Goal: Book appointment/travel/reservation

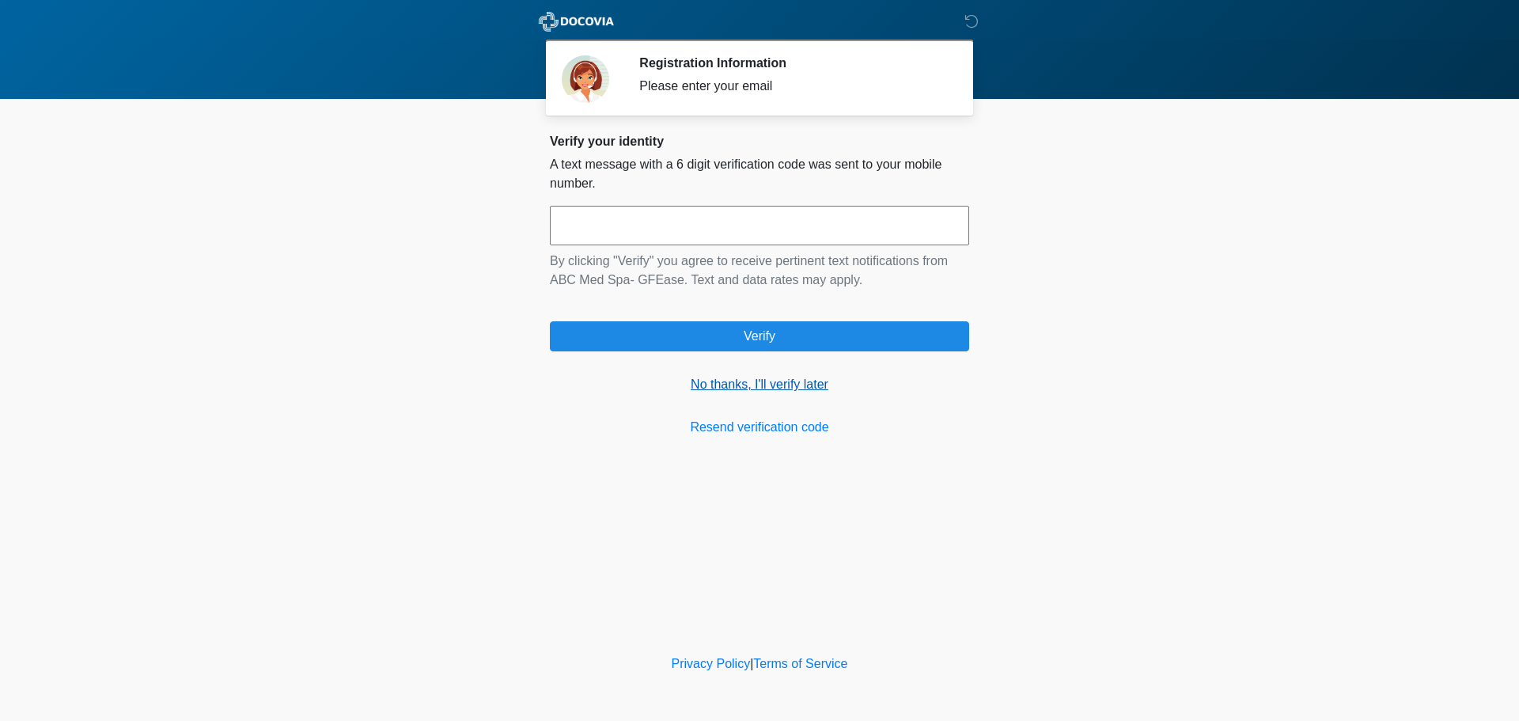
click at [759, 384] on link "No thanks, I'll verify later" at bounding box center [759, 384] width 419 height 19
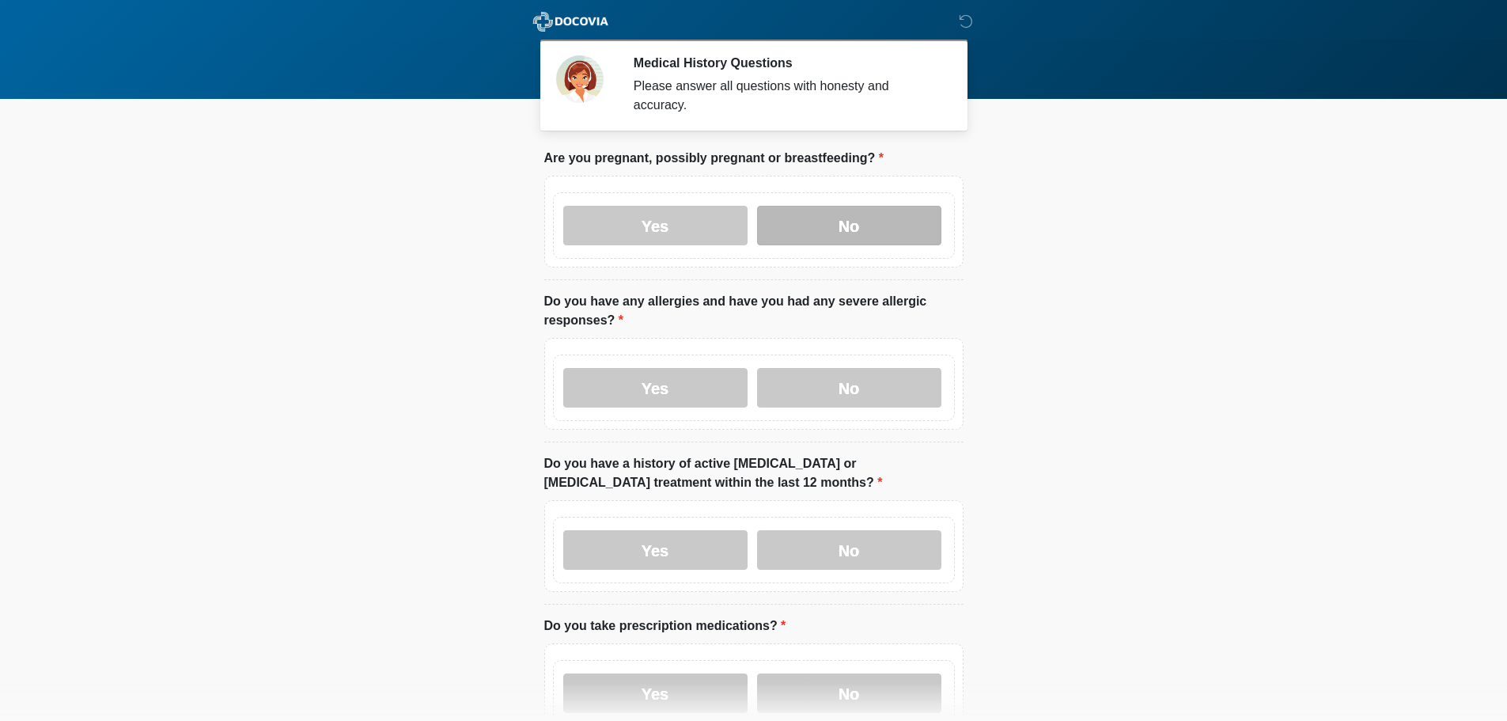
click at [830, 209] on label "No" at bounding box center [849, 226] width 184 height 40
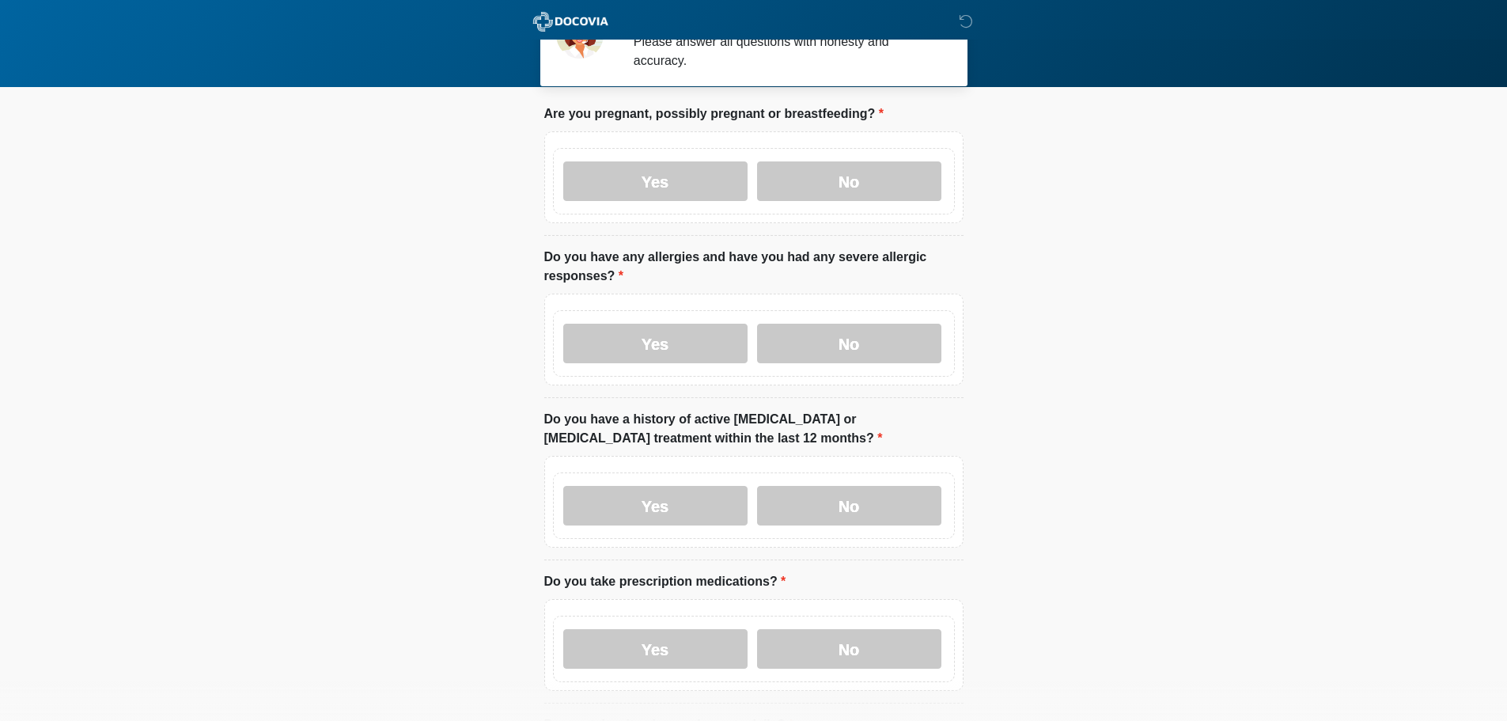
scroll to position [79, 0]
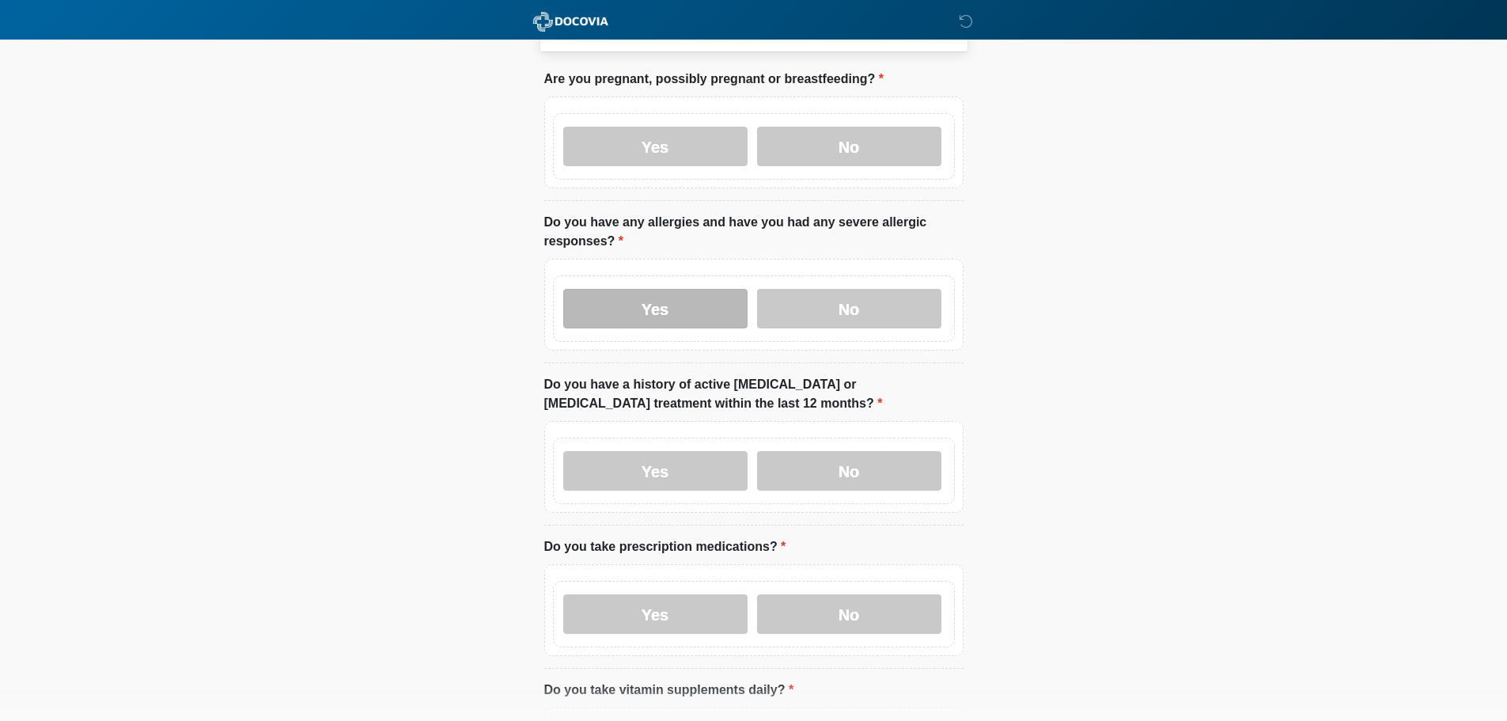
click at [678, 299] on label "Yes" at bounding box center [655, 309] width 184 height 40
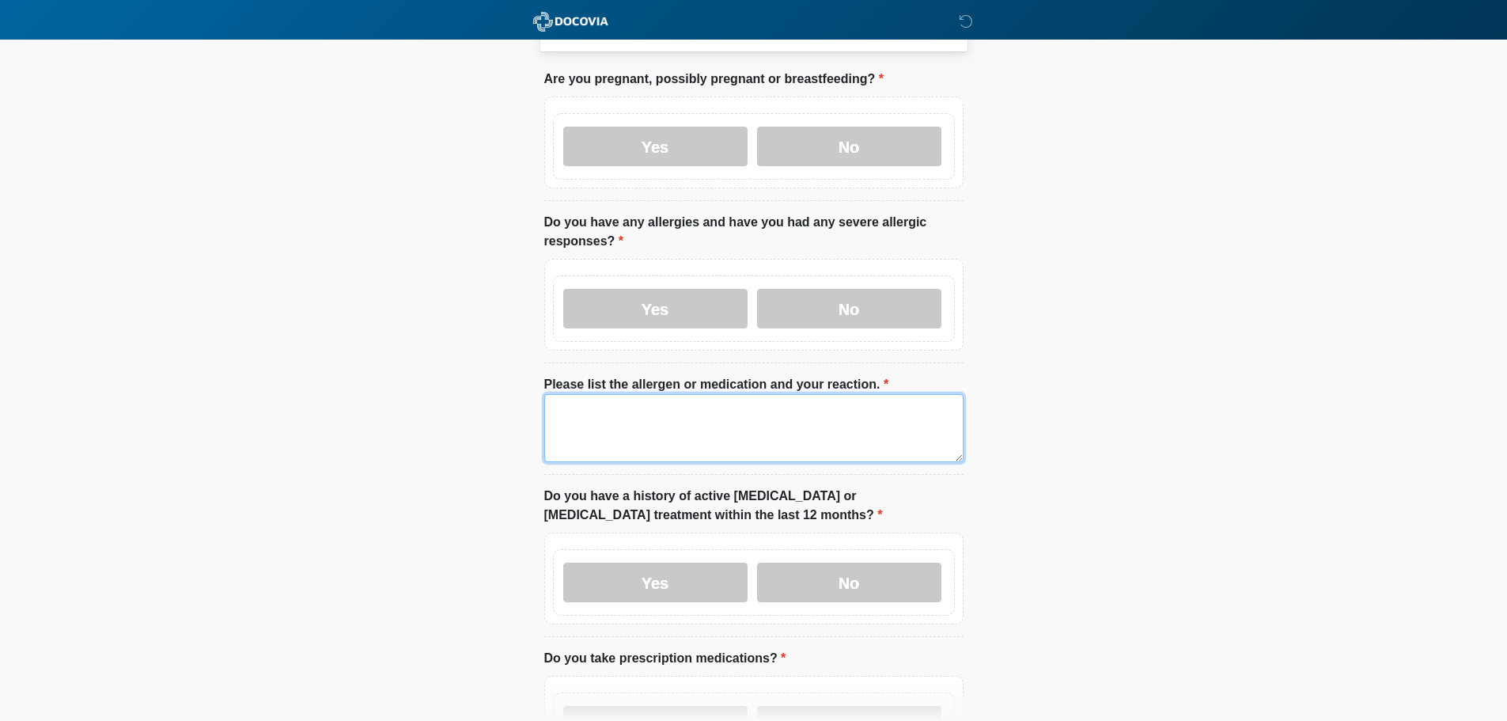
click at [650, 401] on textarea "Please list the allergen or medication and your reaction." at bounding box center [753, 428] width 419 height 68
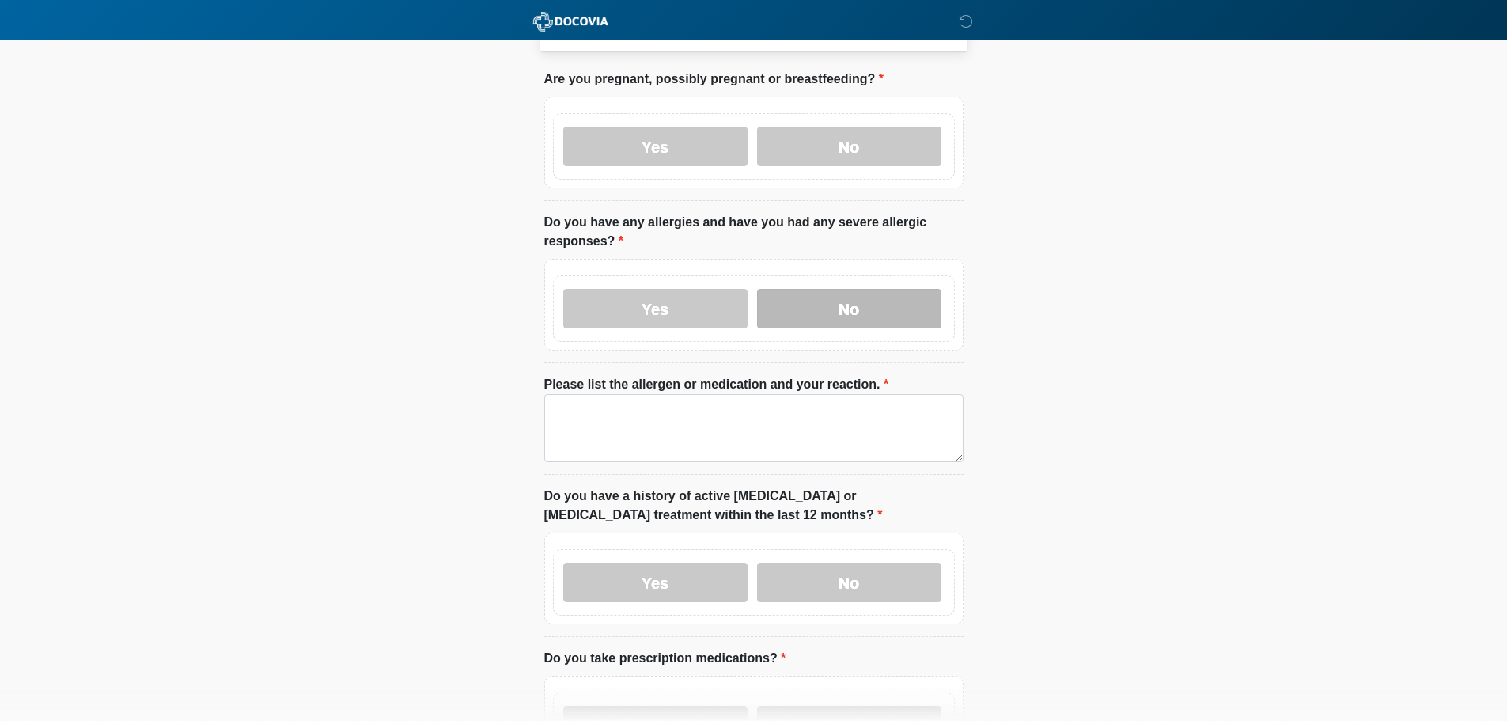
click at [808, 301] on label "No" at bounding box center [849, 309] width 184 height 40
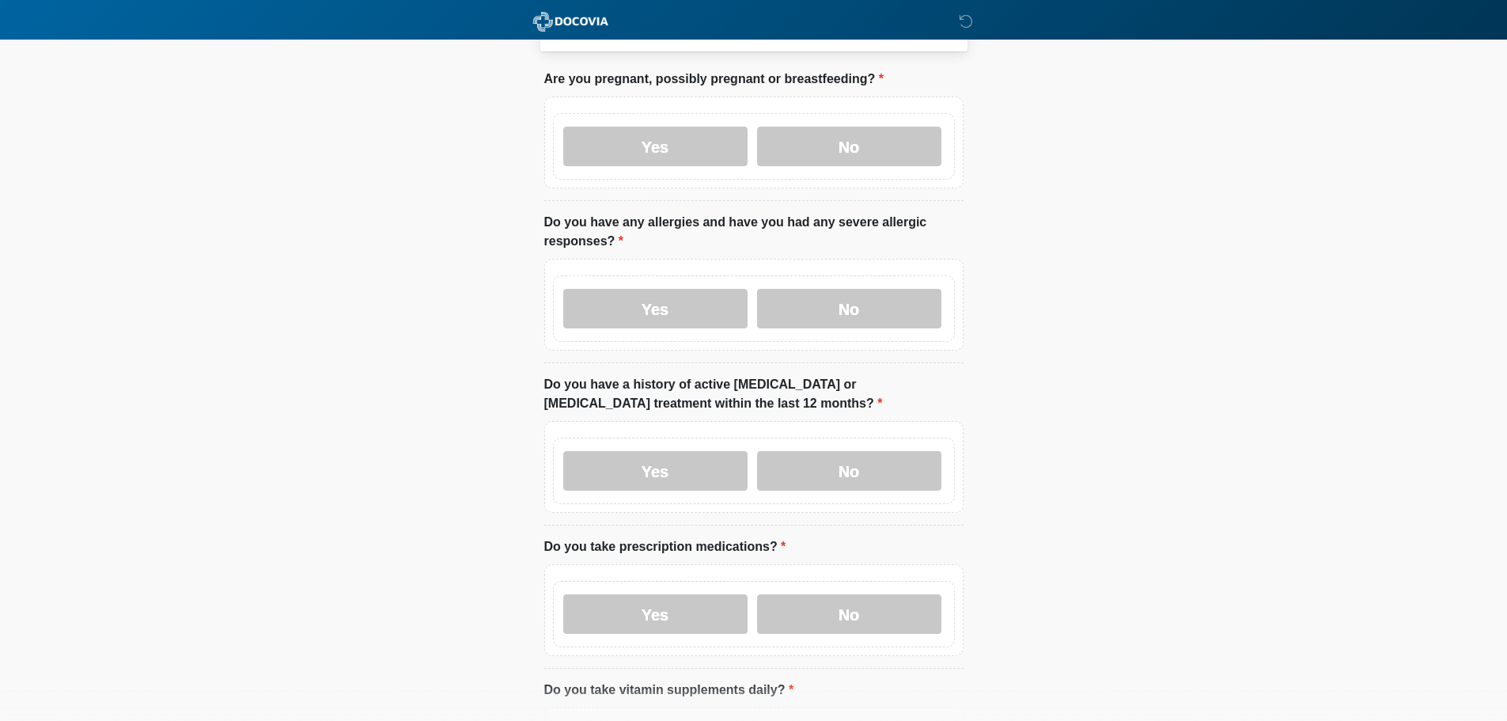
scroll to position [237, 0]
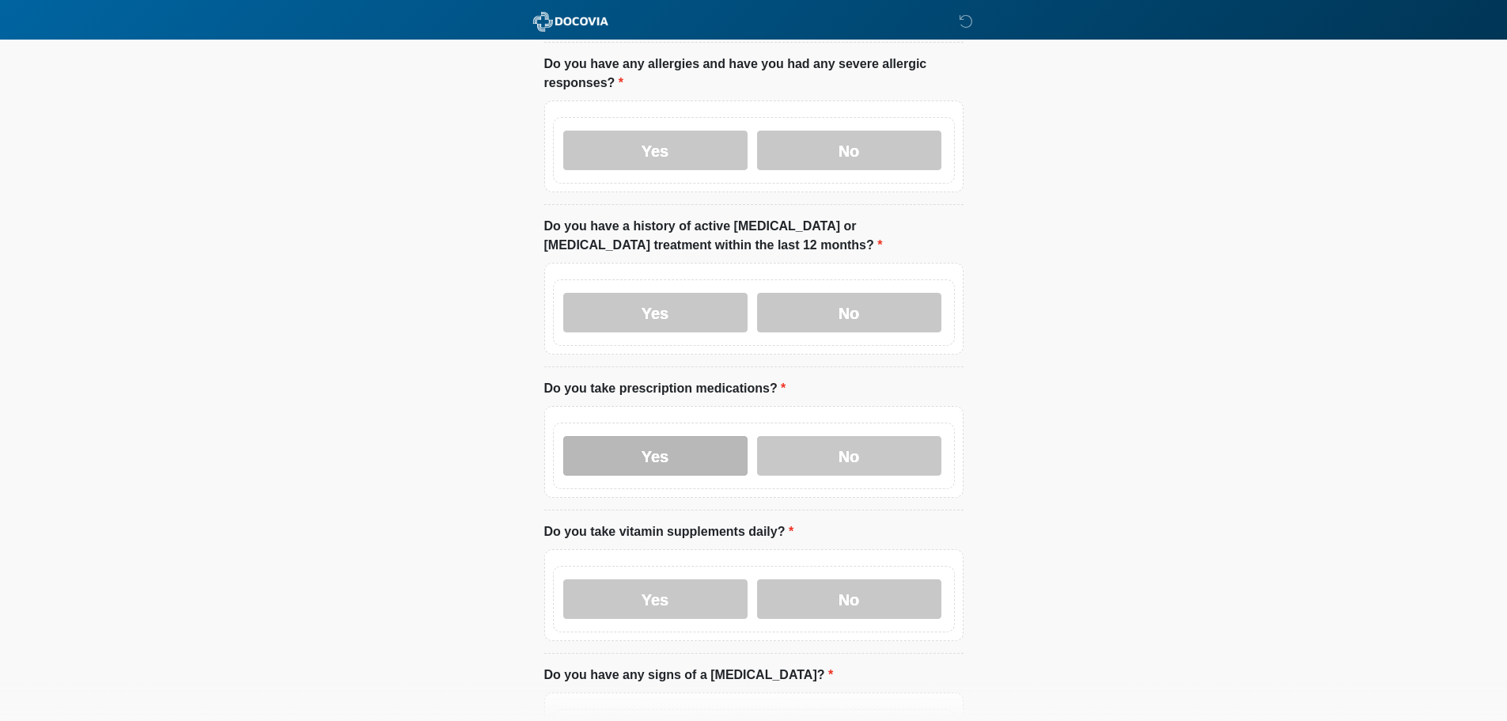
click at [705, 441] on label "Yes" at bounding box center [655, 456] width 184 height 40
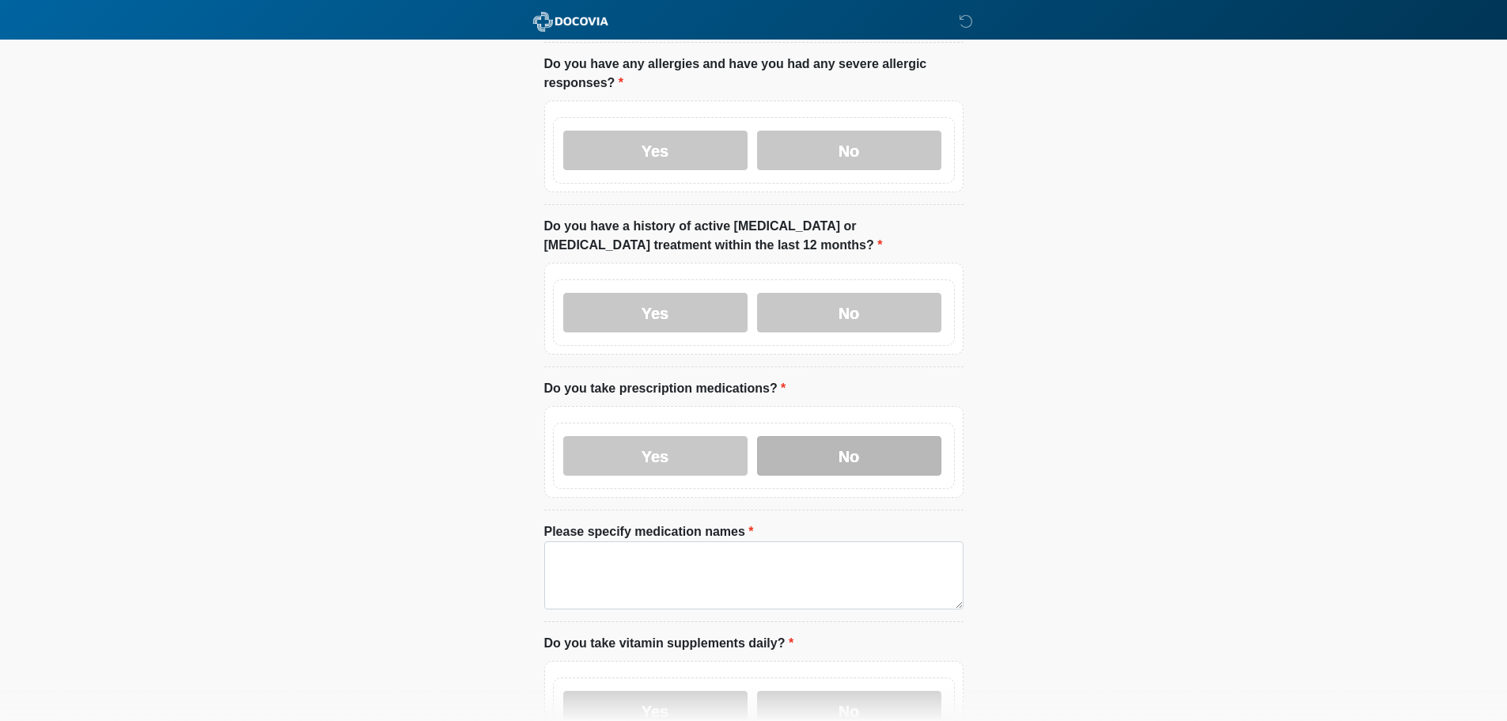
click at [812, 443] on label "No" at bounding box center [849, 456] width 184 height 40
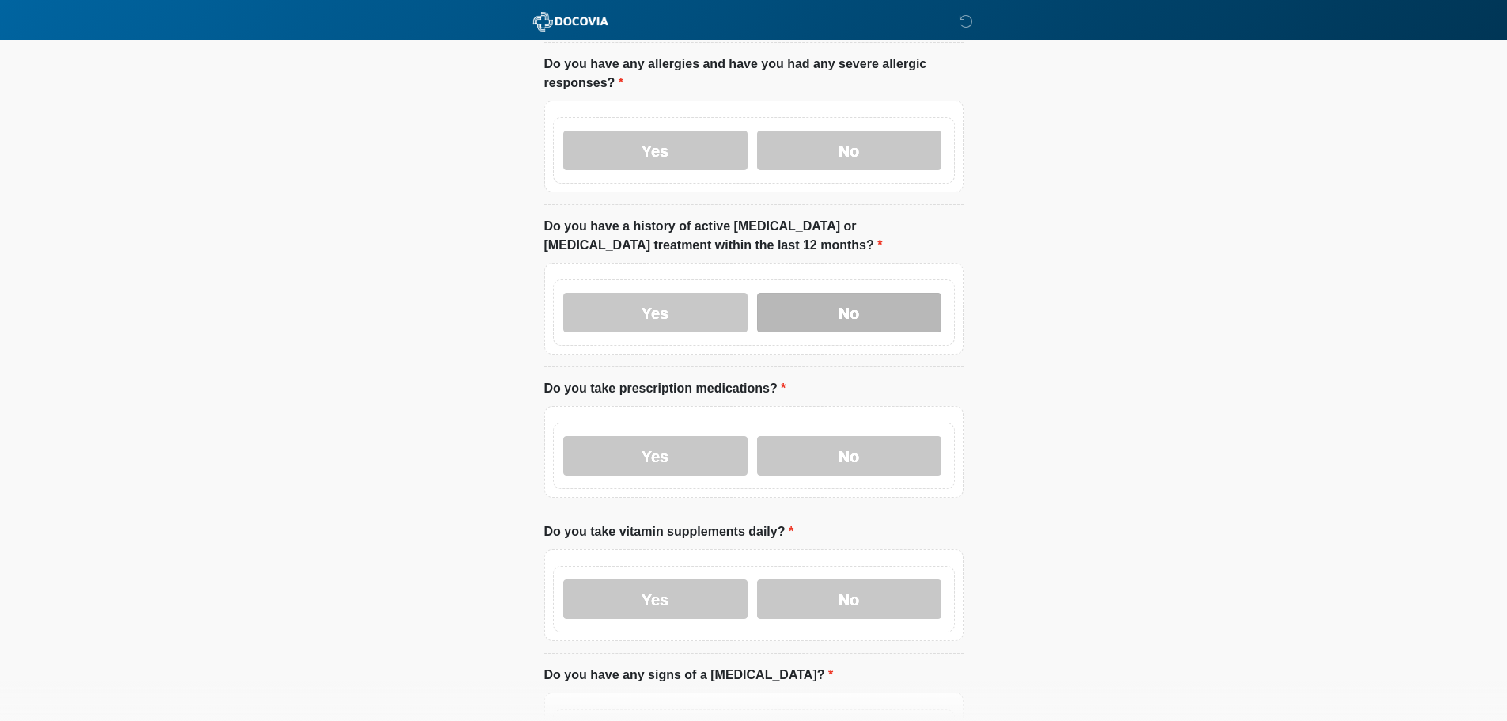
click at [805, 305] on label "No" at bounding box center [849, 313] width 184 height 40
click at [862, 612] on div "Yes No" at bounding box center [754, 599] width 402 height 66
click at [863, 592] on label "No" at bounding box center [849, 599] width 184 height 40
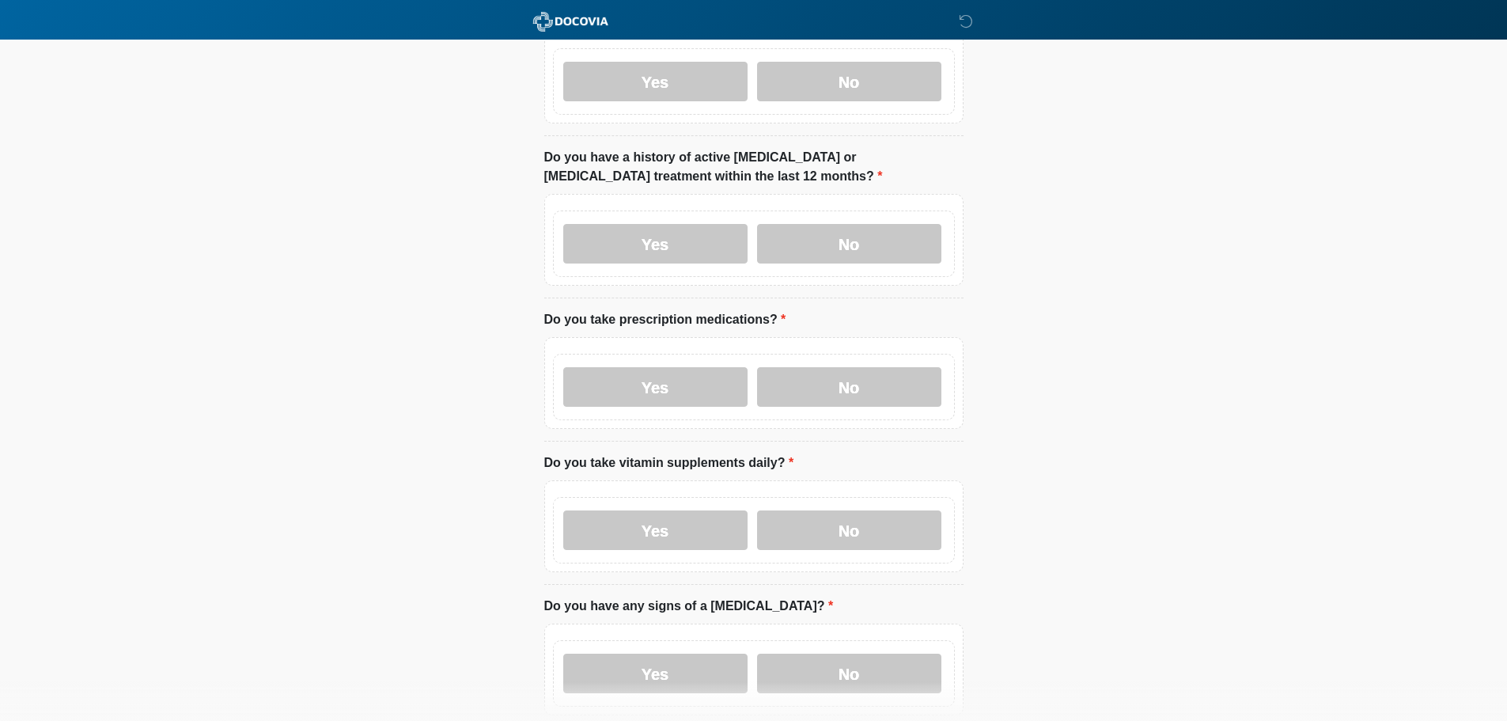
scroll to position [395, 0]
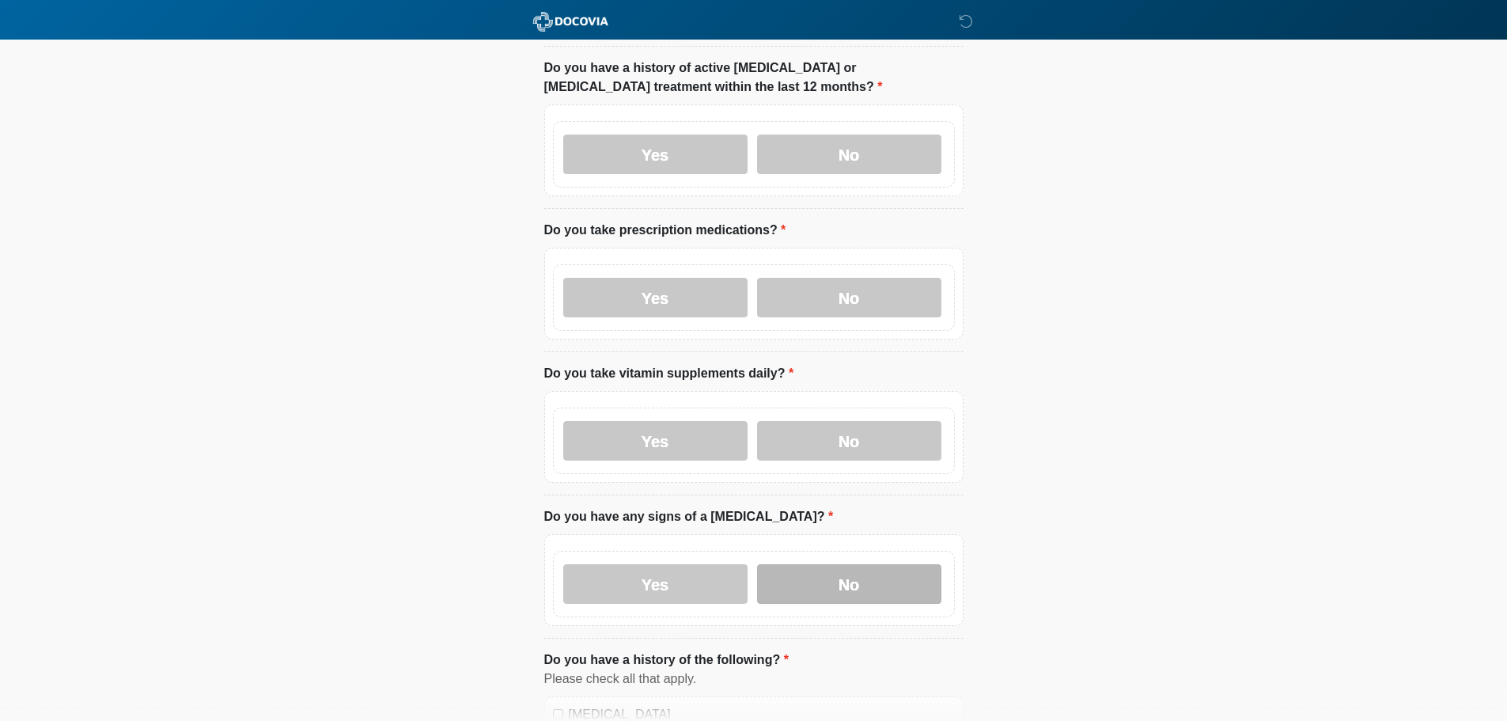
click at [870, 564] on label "No" at bounding box center [849, 584] width 184 height 40
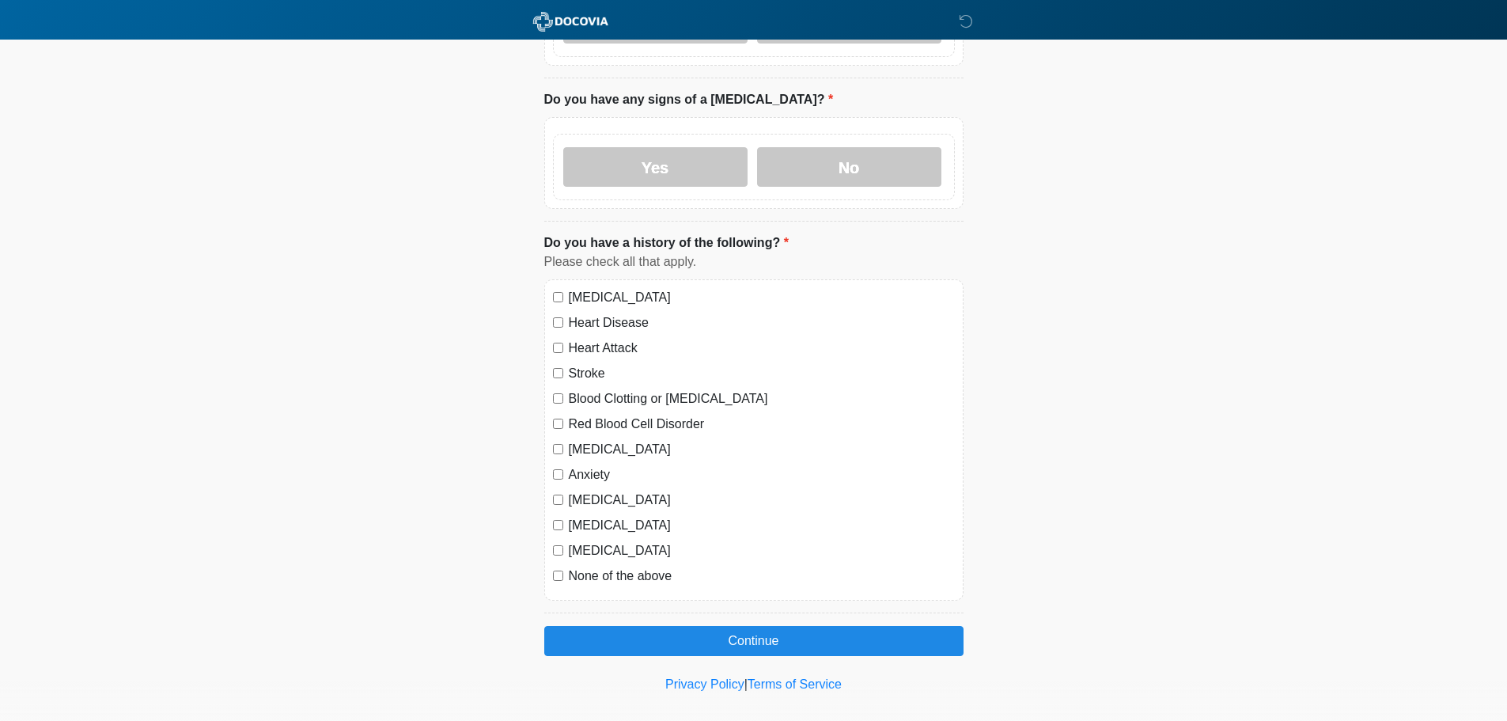
scroll to position [818, 0]
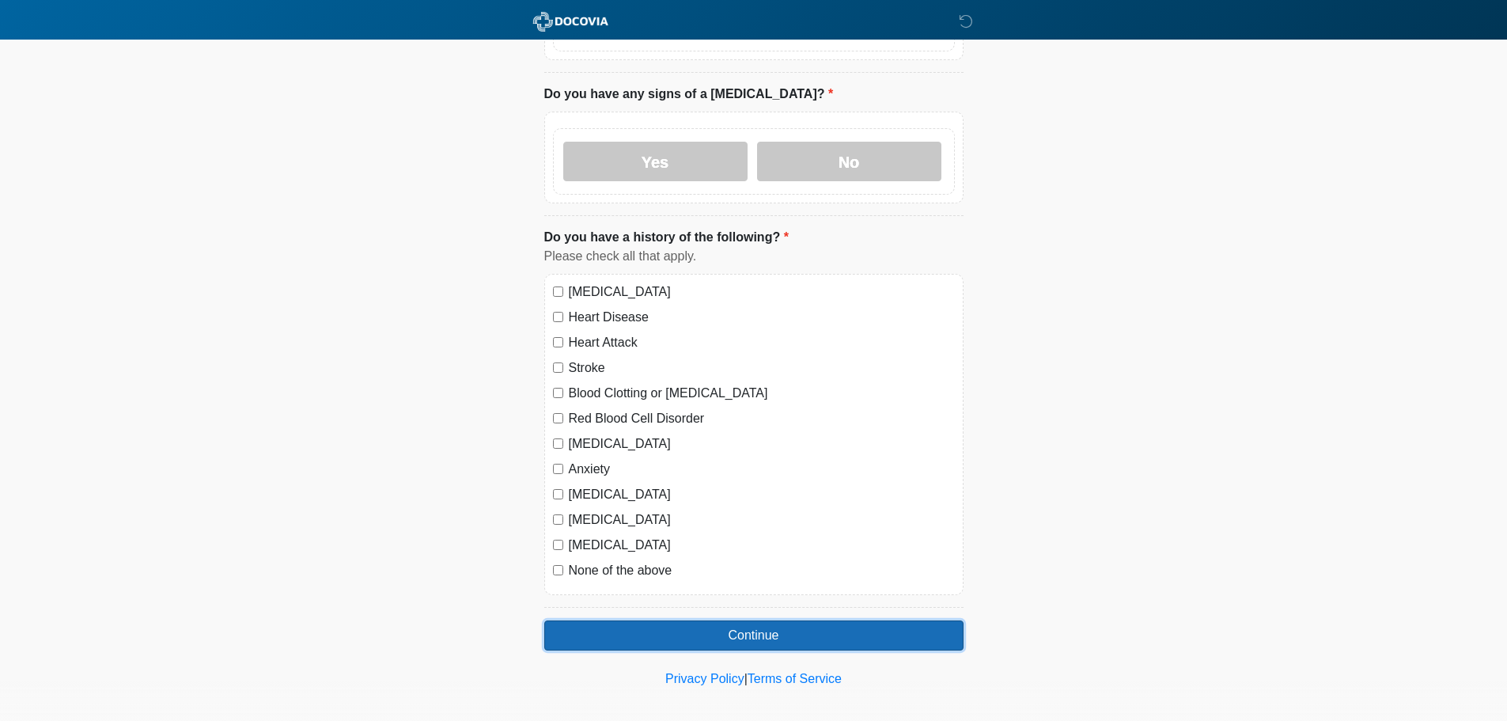
click at [740, 620] on button "Continue" at bounding box center [753, 635] width 419 height 30
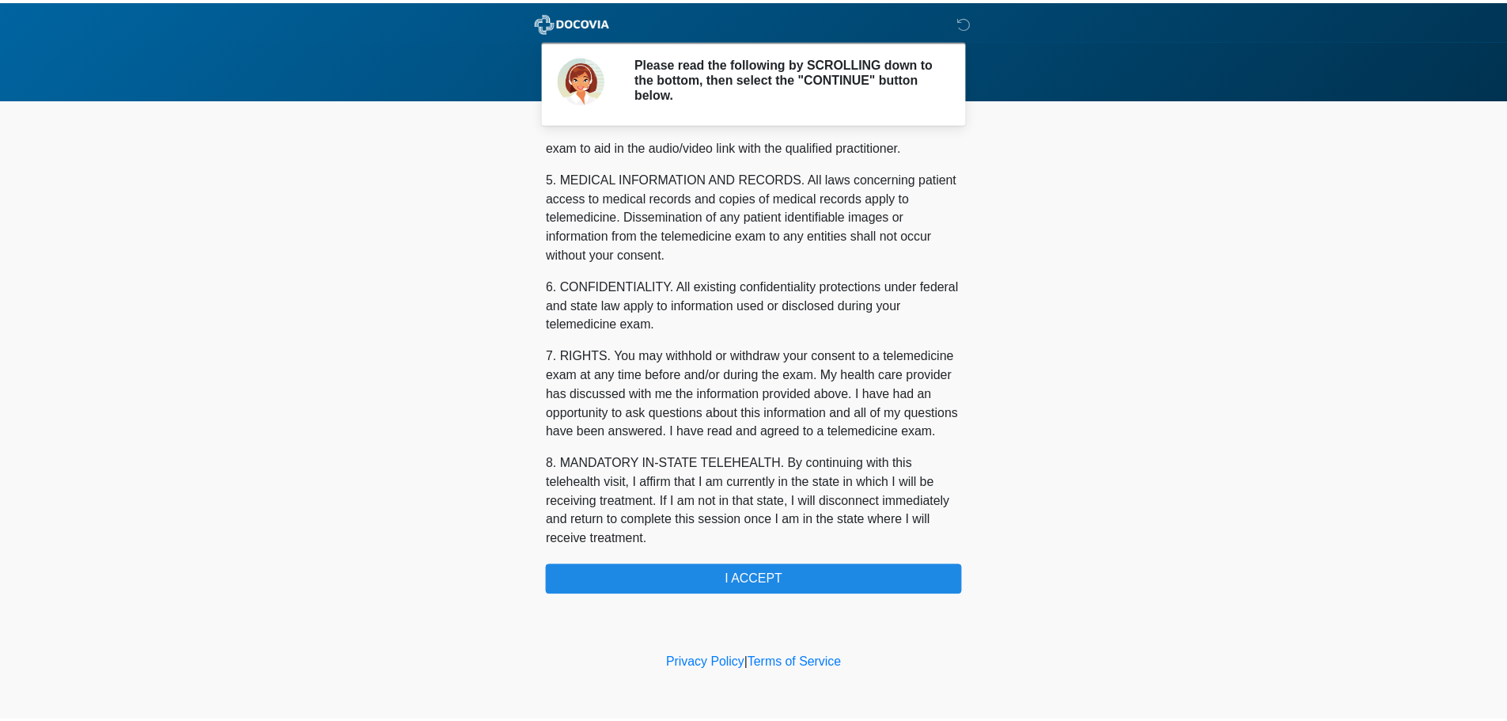
scroll to position [532, 0]
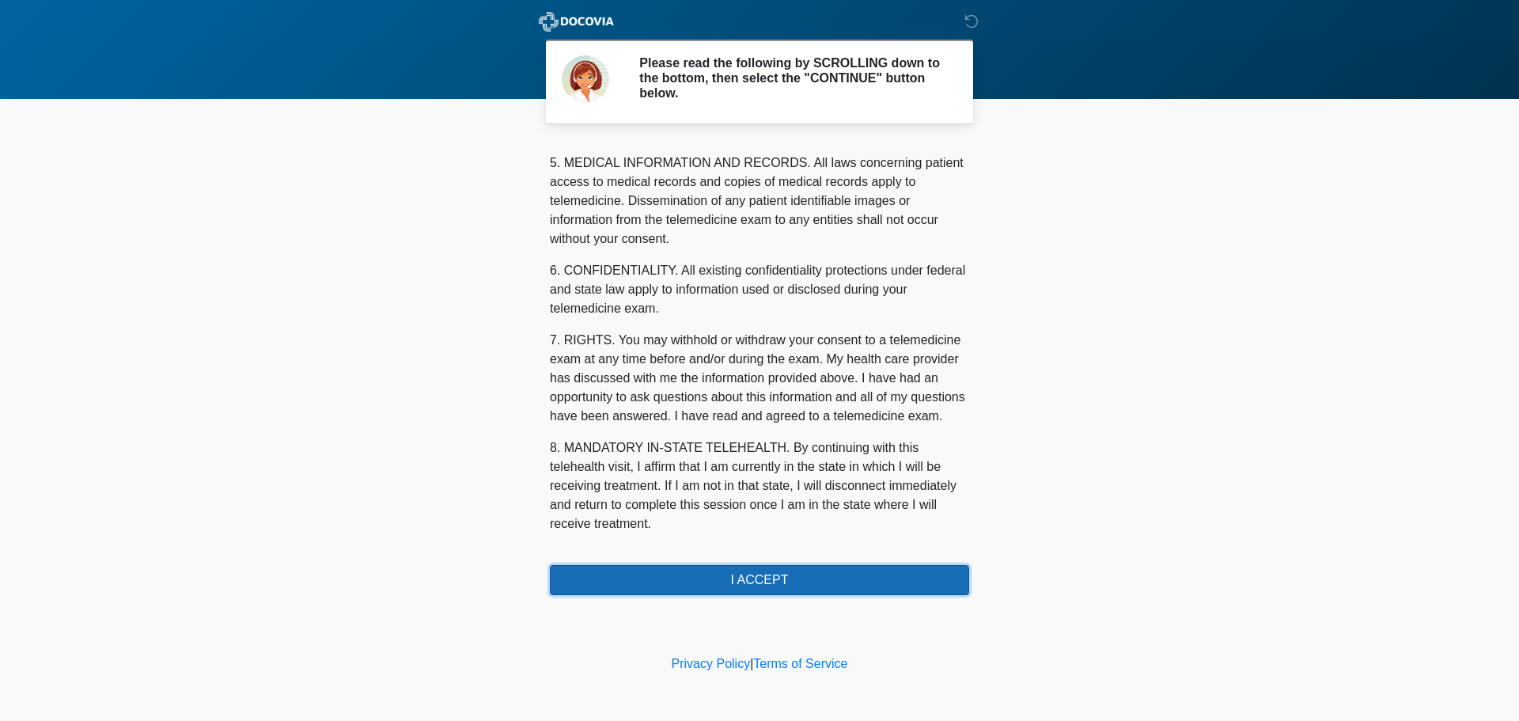
click at [810, 592] on button "I ACCEPT" at bounding box center [759, 580] width 419 height 30
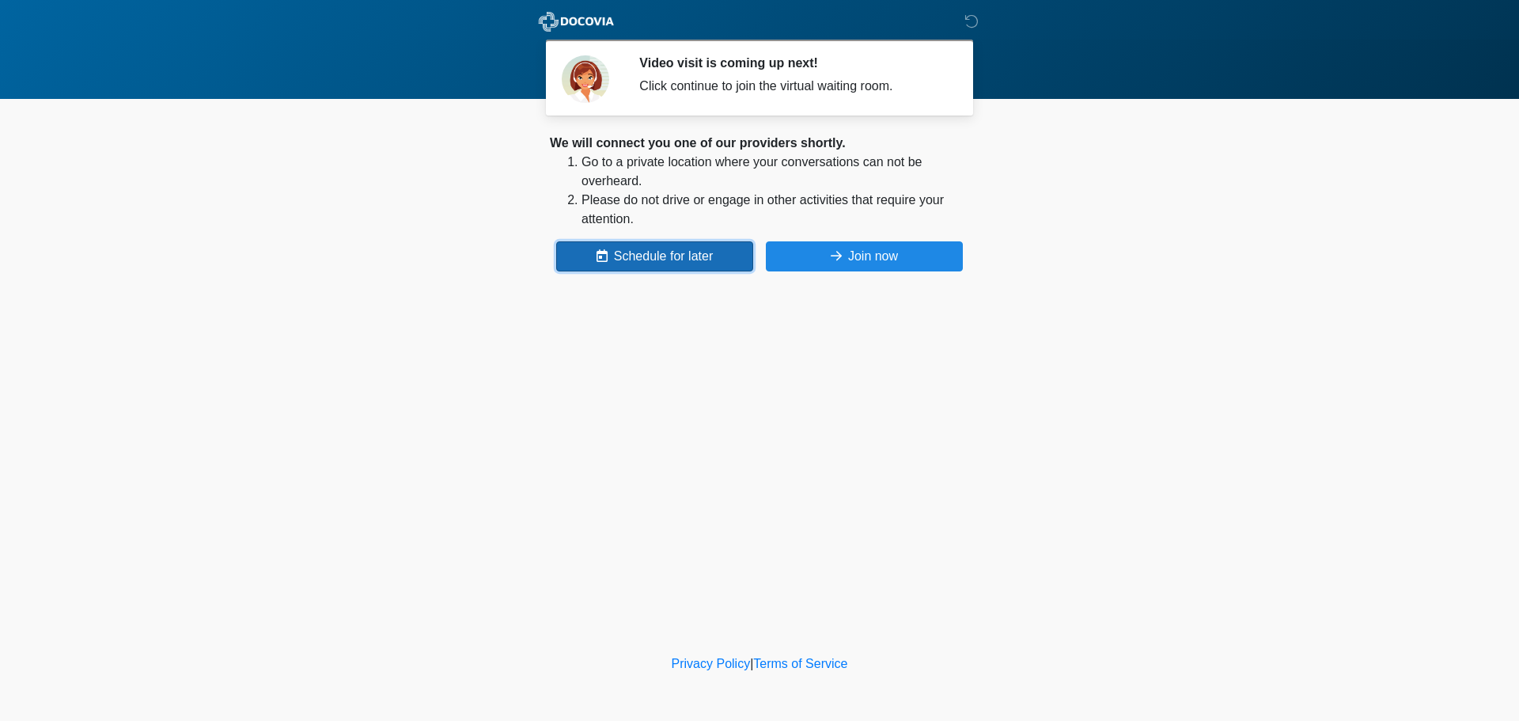
click at [638, 255] on button "Schedule for later" at bounding box center [654, 256] width 197 height 30
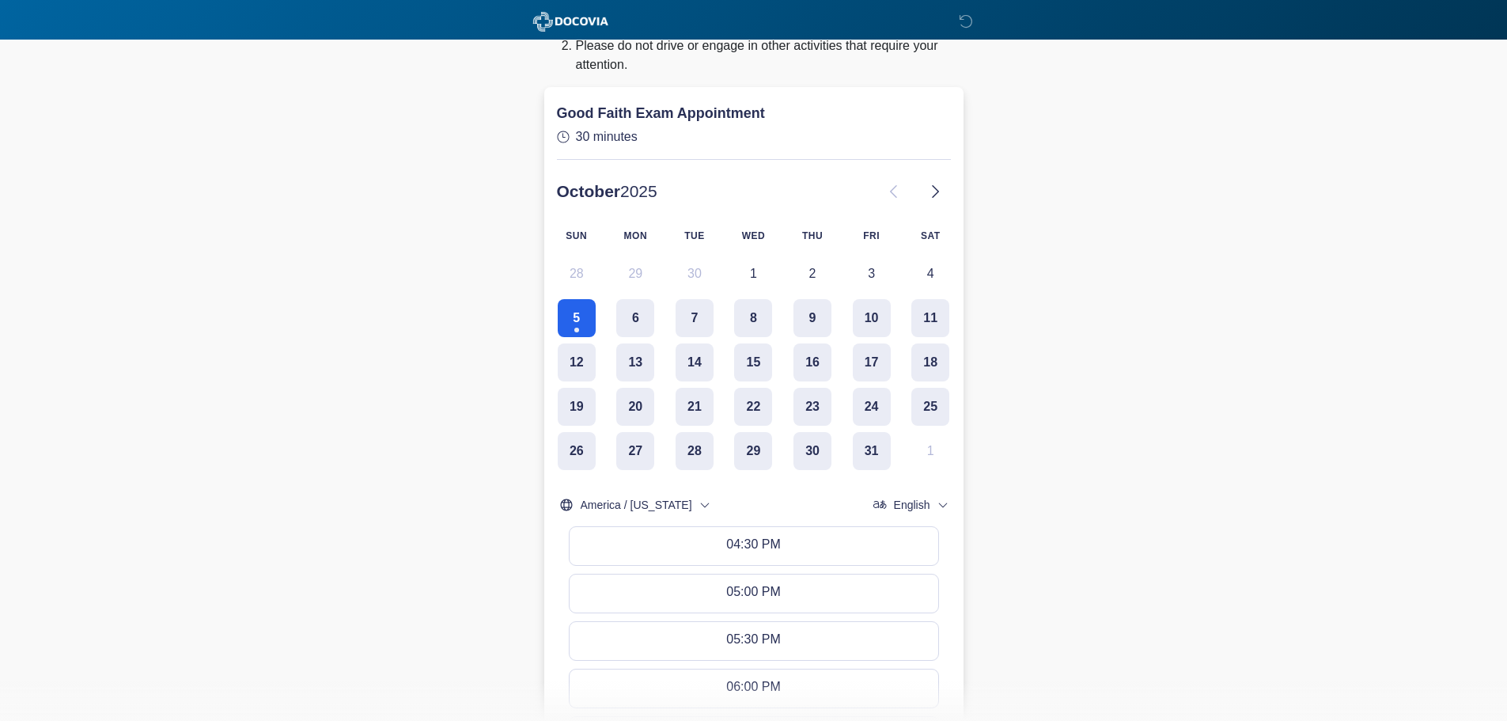
scroll to position [158, 0]
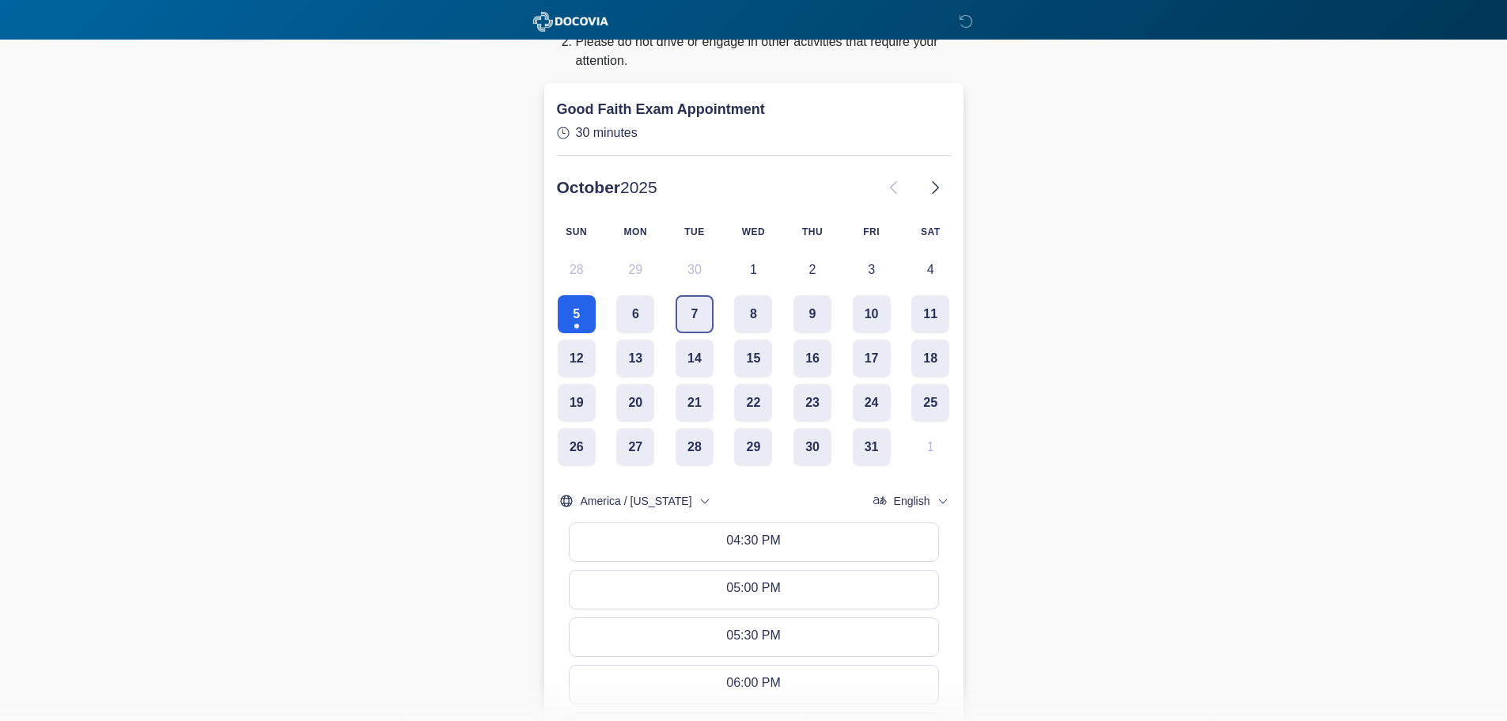
click at [694, 319] on button "7" at bounding box center [694, 314] width 38 height 38
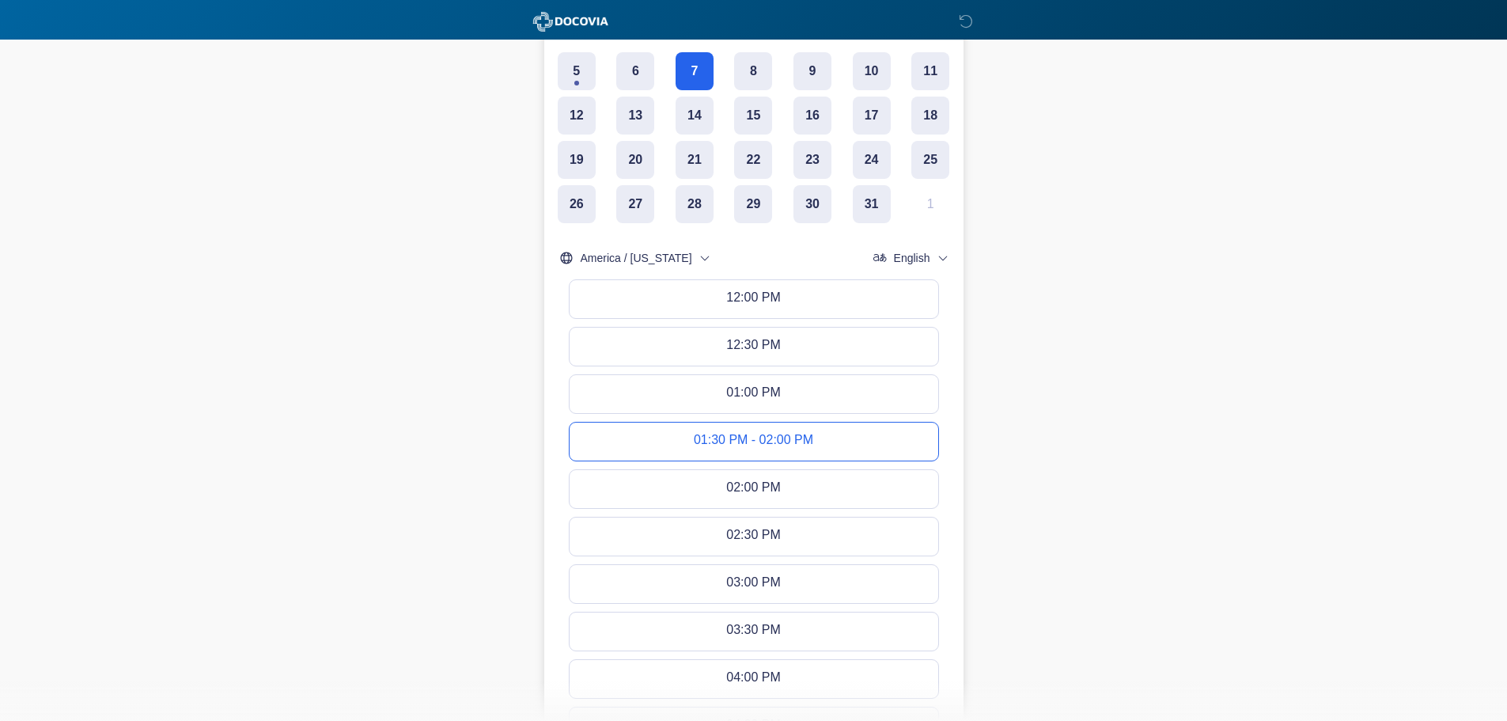
scroll to position [475, 0]
